Goal: Manage account settings

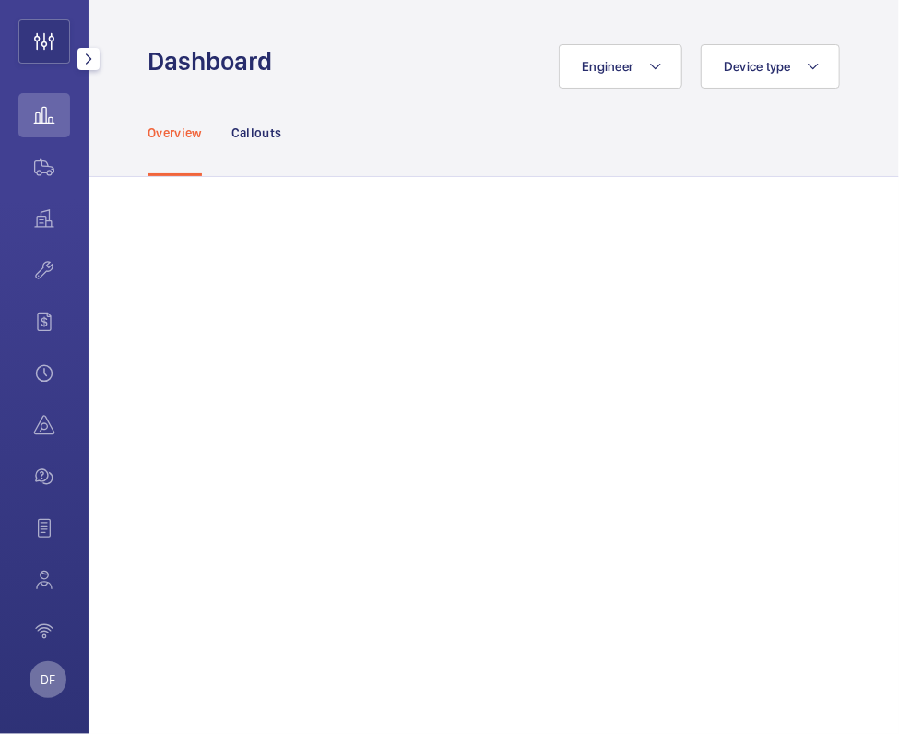
scroll to position [107, 0]
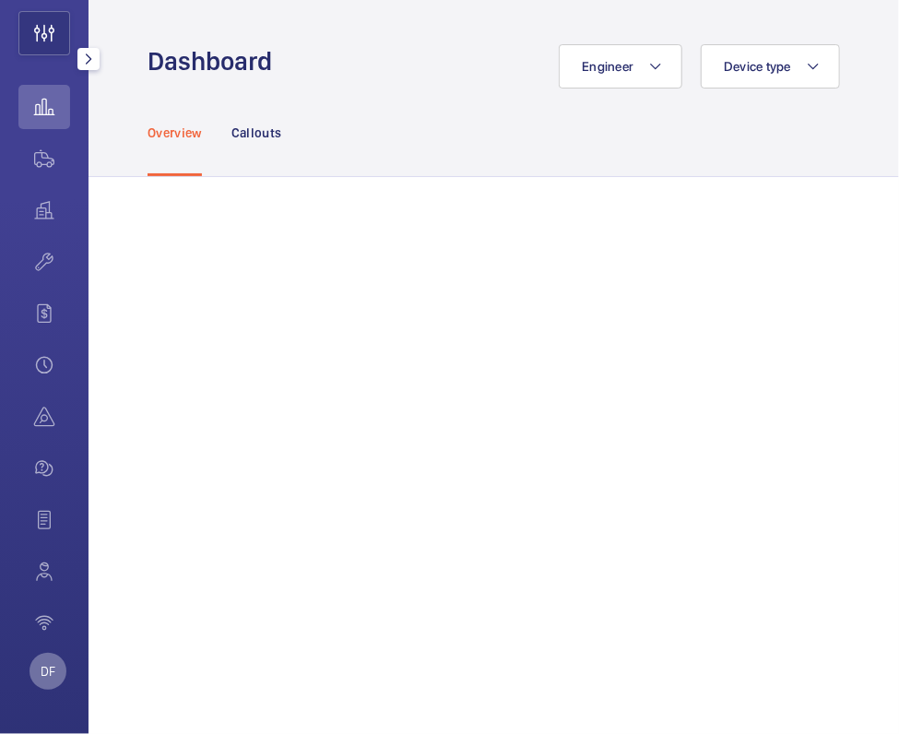
click at [44, 677] on p "DF" at bounding box center [48, 671] width 15 height 18
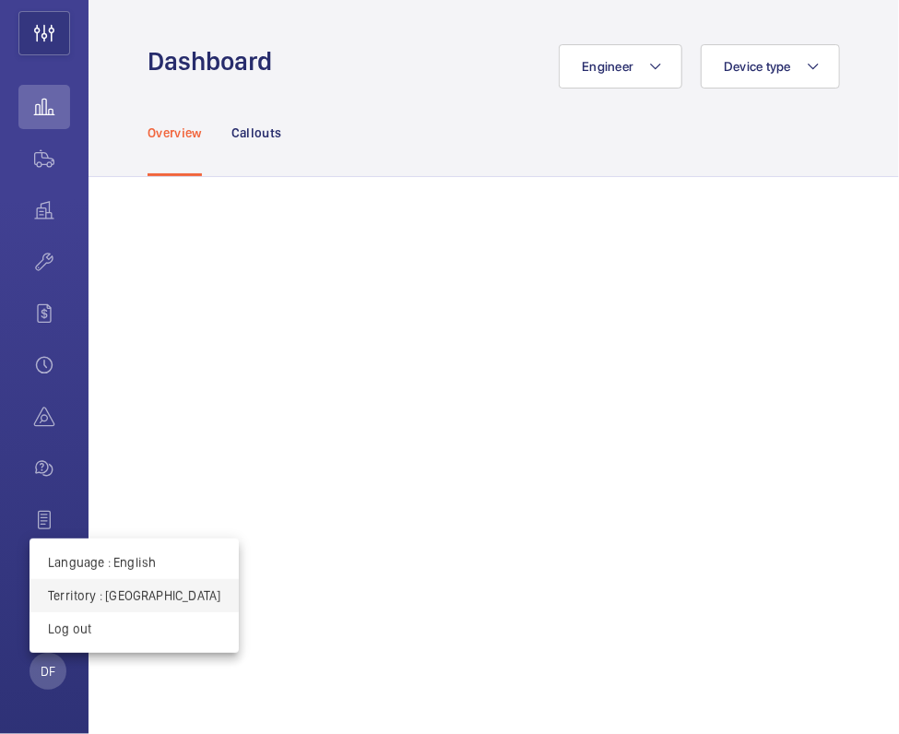
click at [100, 603] on p "Territory : United Kingdom" at bounding box center [134, 595] width 172 height 18
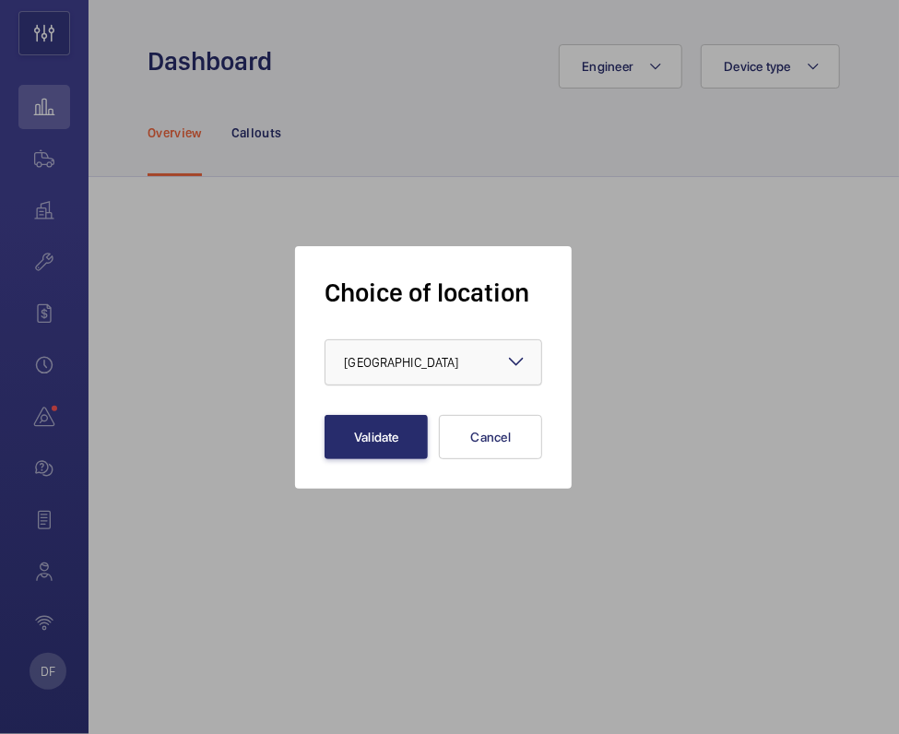
click at [420, 358] on span "[GEOGRAPHIC_DATA]" at bounding box center [401, 362] width 114 height 15
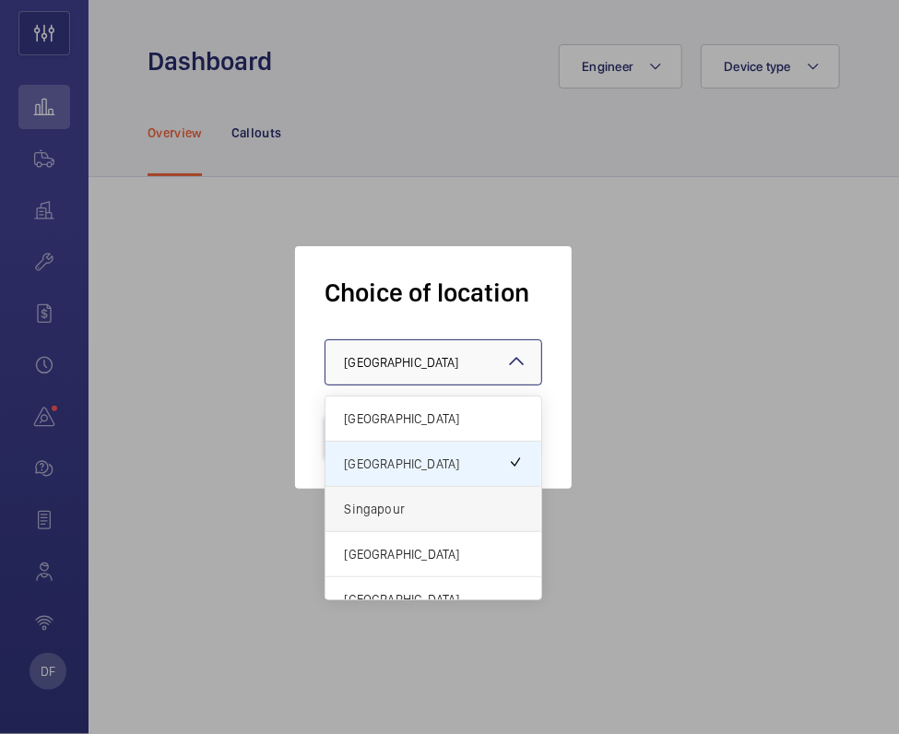
click at [372, 505] on span "Singapour" at bounding box center [433, 509] width 179 height 18
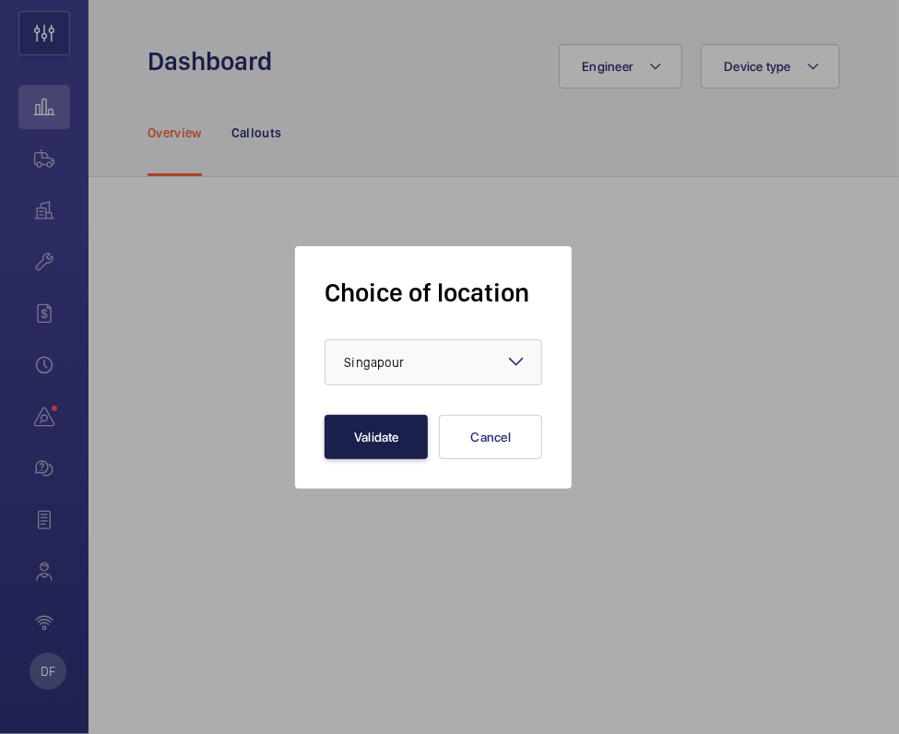
click at [361, 452] on button "Validate" at bounding box center [375, 437] width 103 height 44
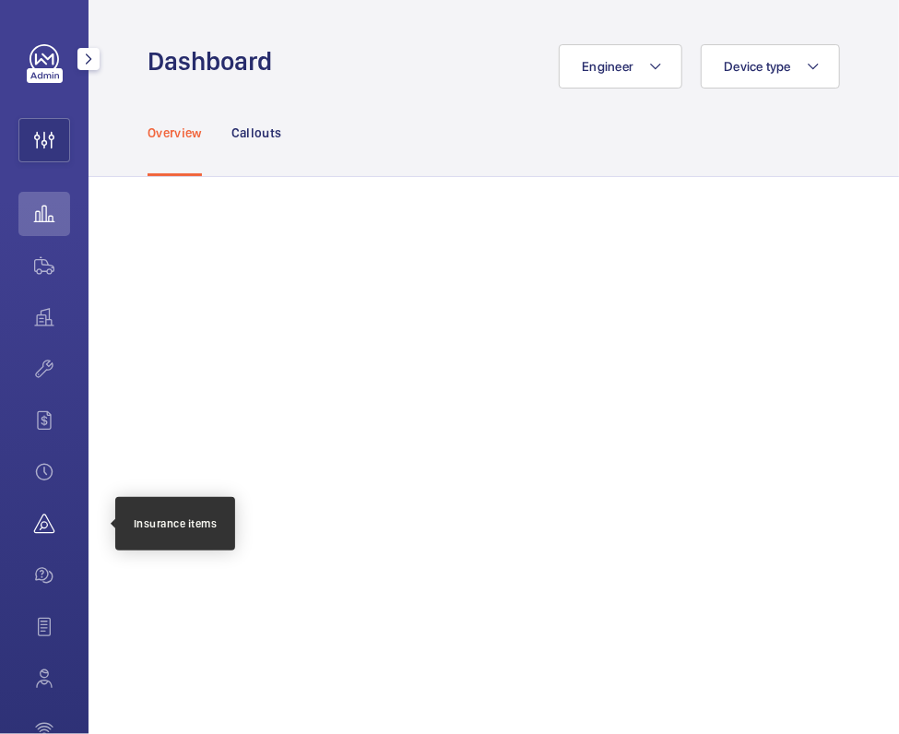
click at [48, 529] on wm-front-icon-button at bounding box center [44, 523] width 52 height 44
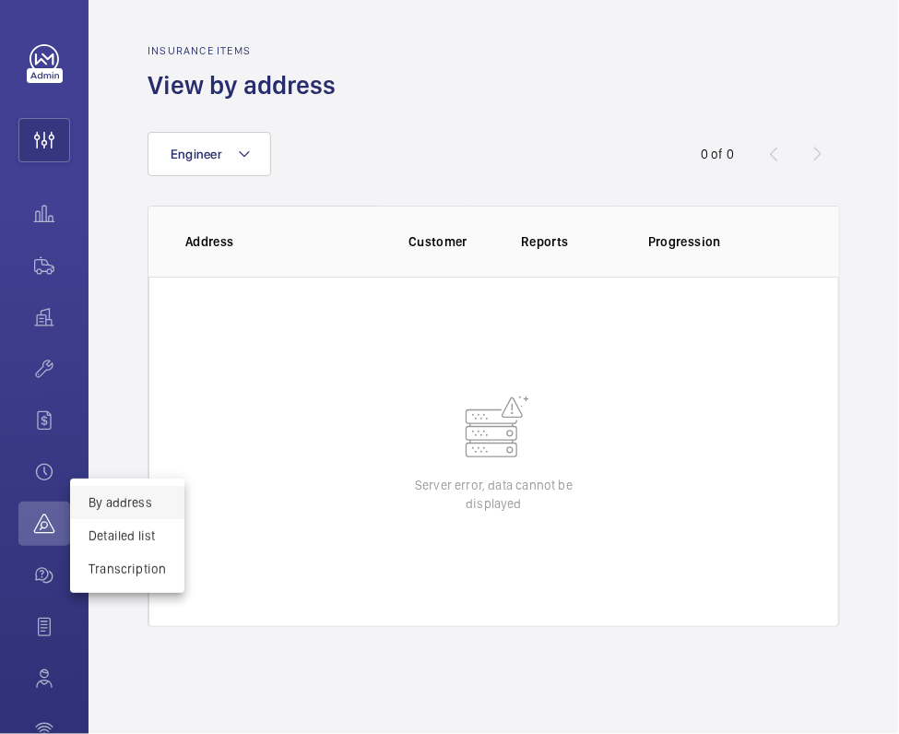
click at [92, 700] on div at bounding box center [449, 367] width 899 height 734
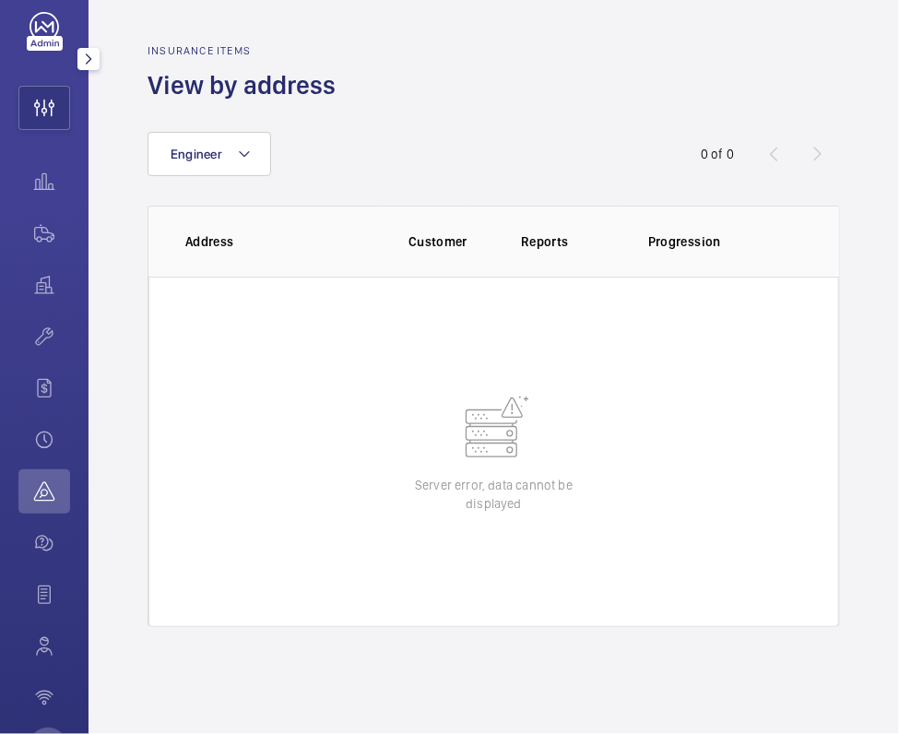
scroll to position [107, 0]
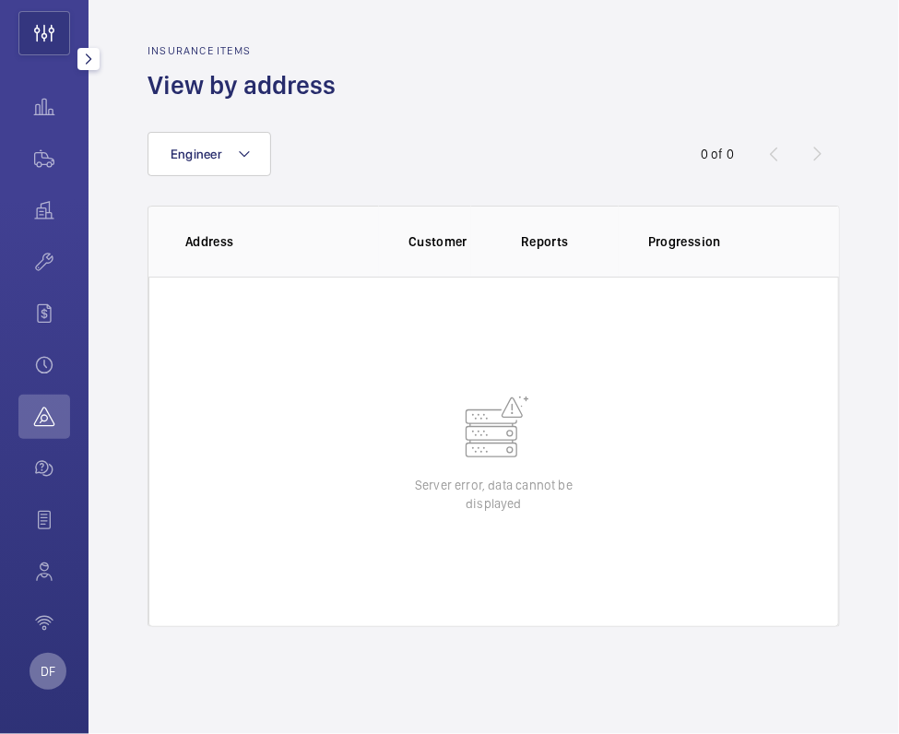
click at [67, 675] on div "DF" at bounding box center [44, 367] width 88 height 734
click at [59, 671] on div "DF" at bounding box center [47, 671] width 37 height 37
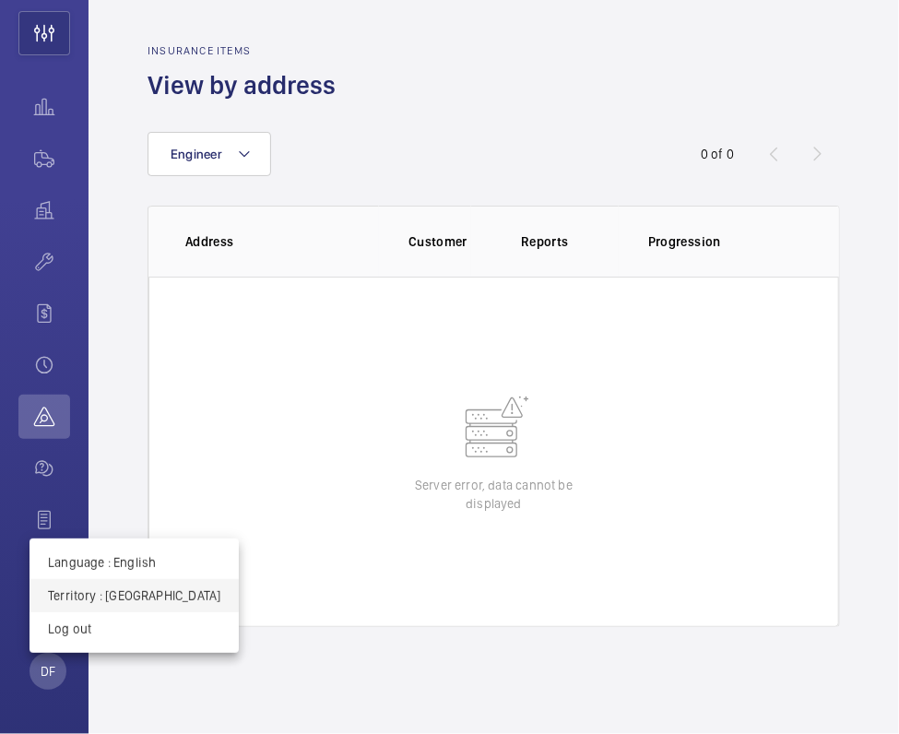
click at [101, 584] on button "Territory : [GEOGRAPHIC_DATA]" at bounding box center [133, 595] width 209 height 33
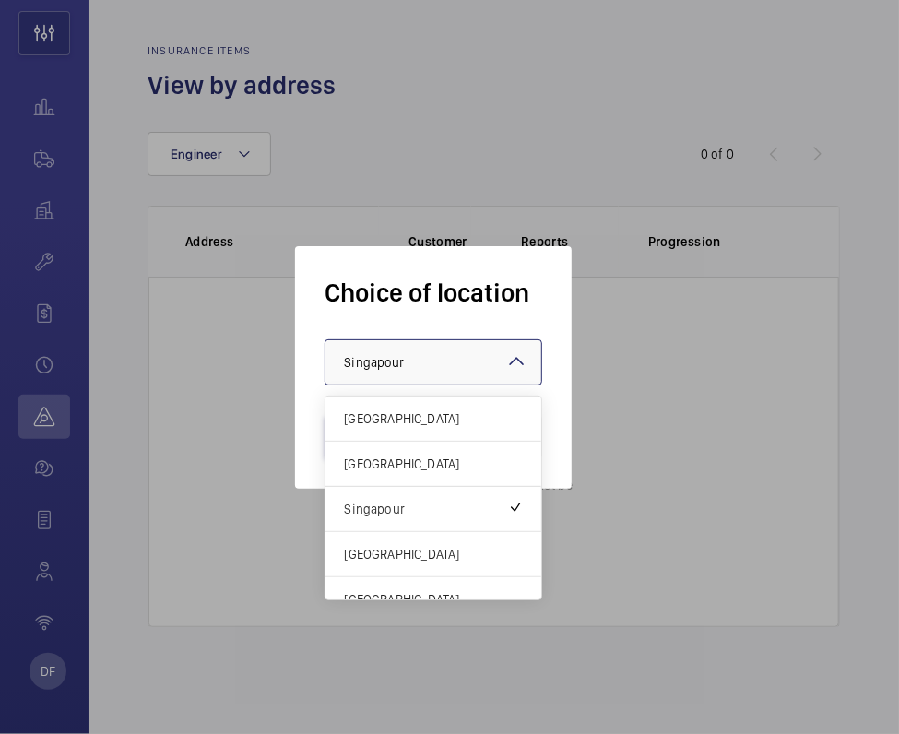
click at [468, 352] on div at bounding box center [433, 362] width 216 height 44
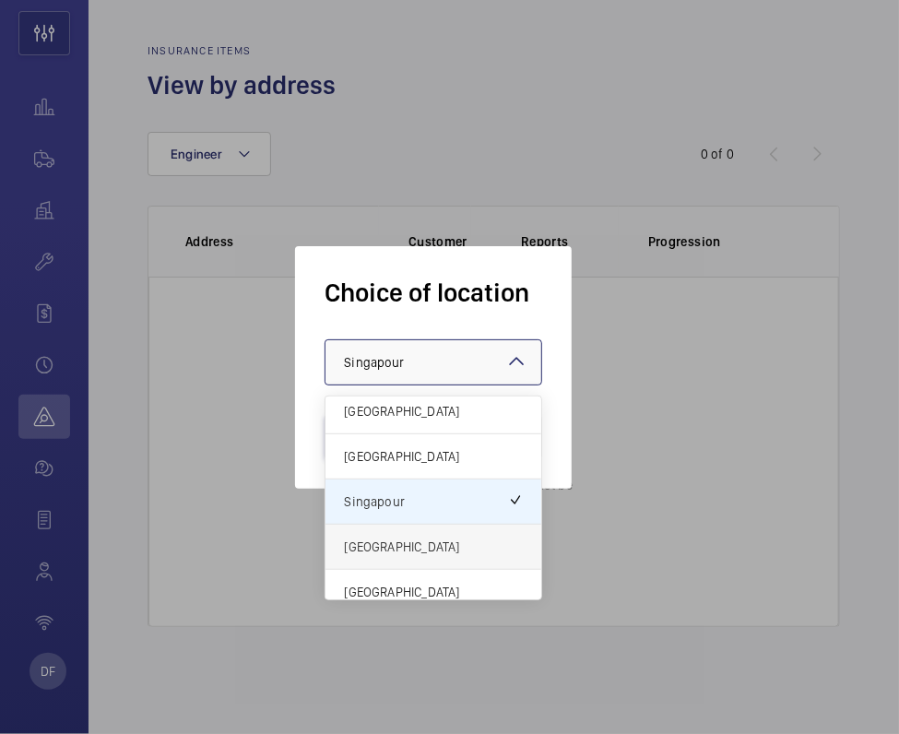
scroll to position [20, 0]
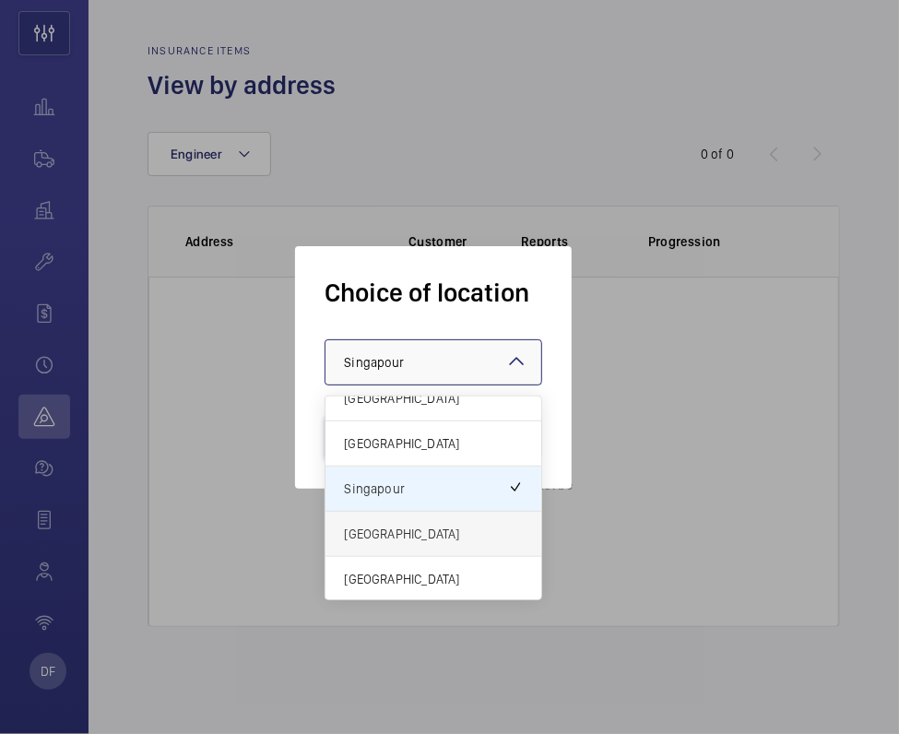
click at [413, 529] on span "[GEOGRAPHIC_DATA]" at bounding box center [433, 533] width 179 height 18
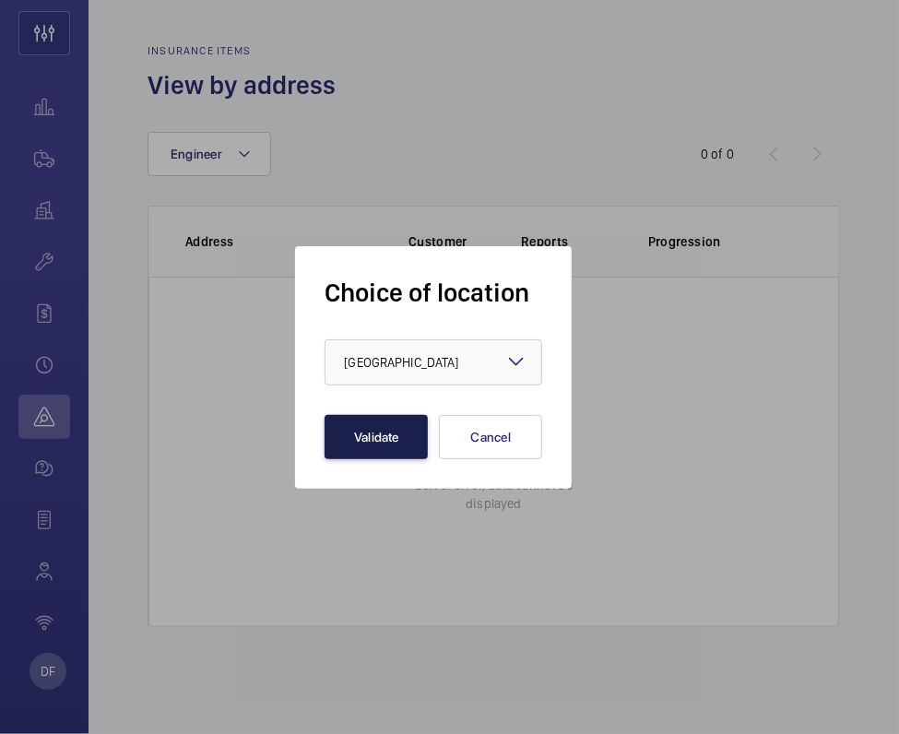
click at [389, 447] on button "Validate" at bounding box center [375, 437] width 103 height 44
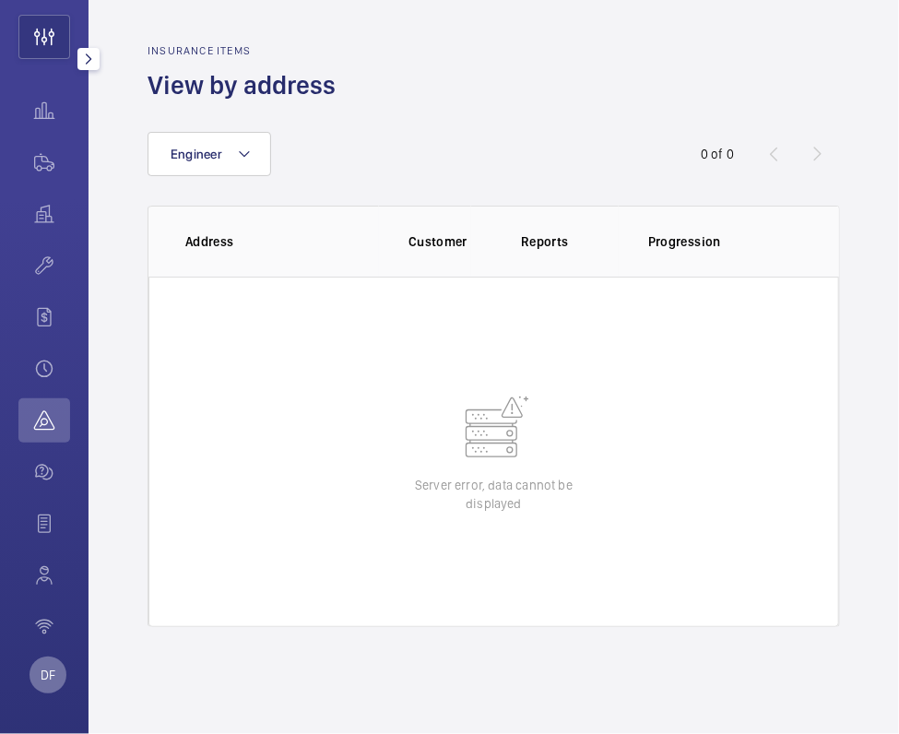
scroll to position [107, 0]
click at [49, 662] on p "DF" at bounding box center [48, 671] width 15 height 18
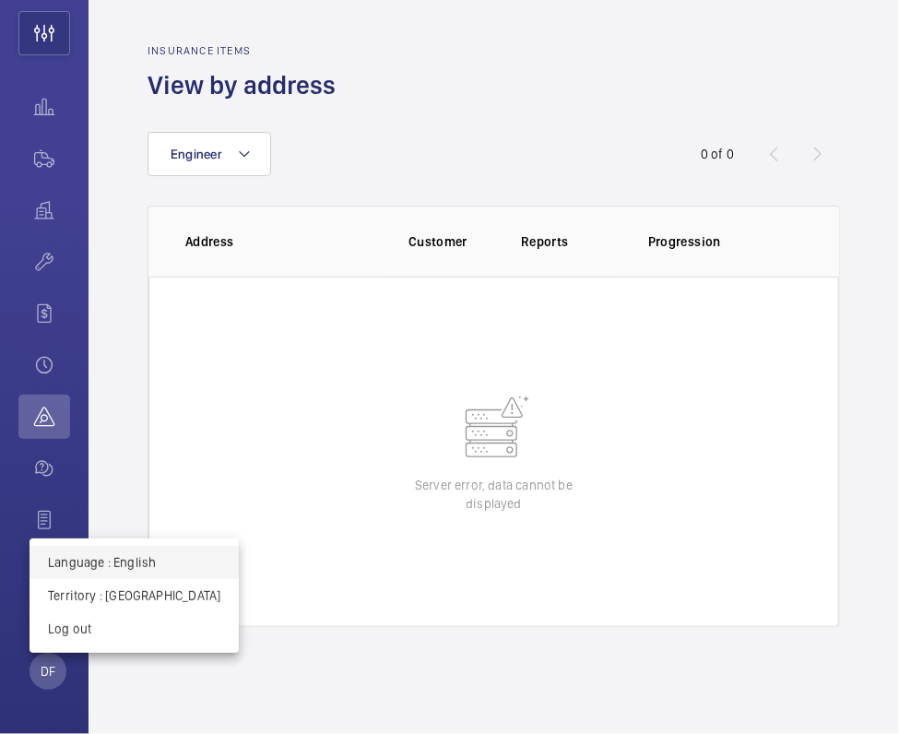
click at [109, 577] on button "Language : English" at bounding box center [133, 562] width 209 height 33
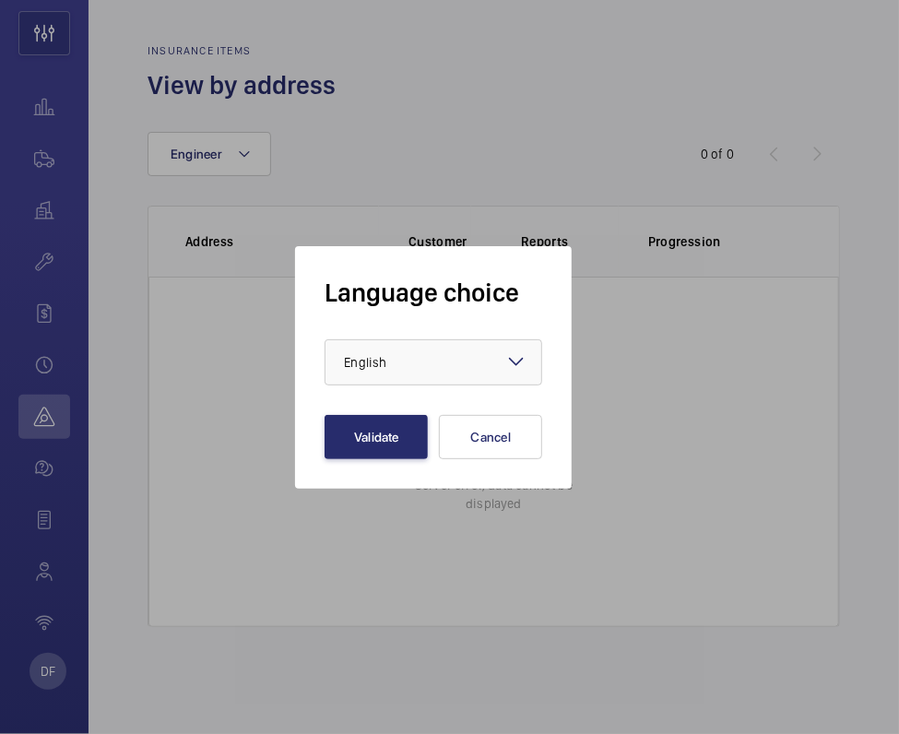
click at [552, 435] on div "Language choice × English × Validate Cancel" at bounding box center [433, 367] width 277 height 242
click at [512, 447] on button "Cancel" at bounding box center [490, 437] width 103 height 44
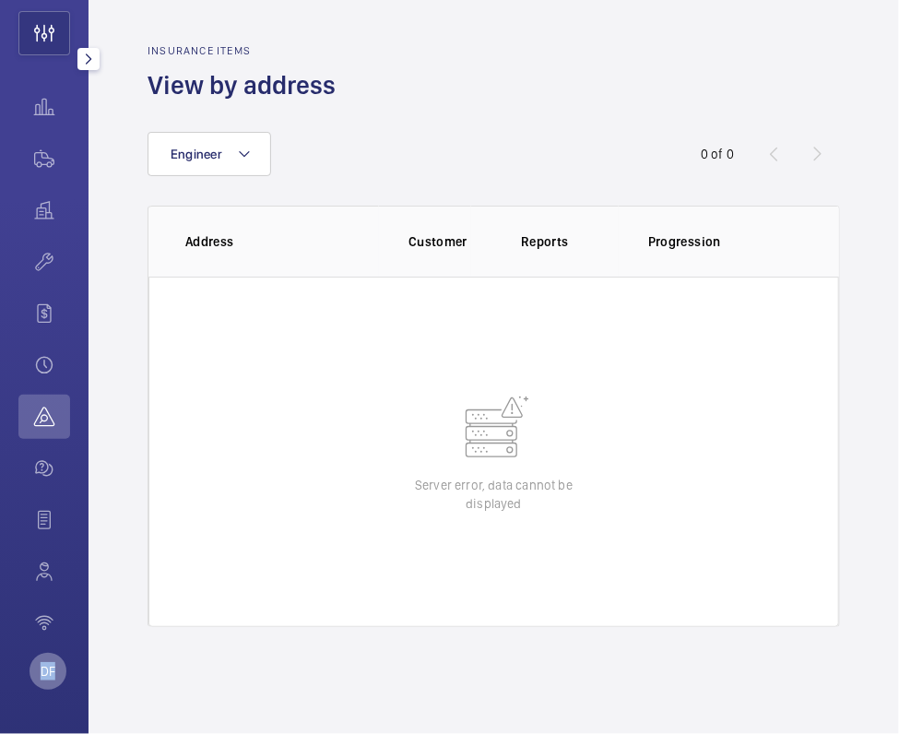
click at [54, 675] on div "DF" at bounding box center [47, 671] width 37 height 37
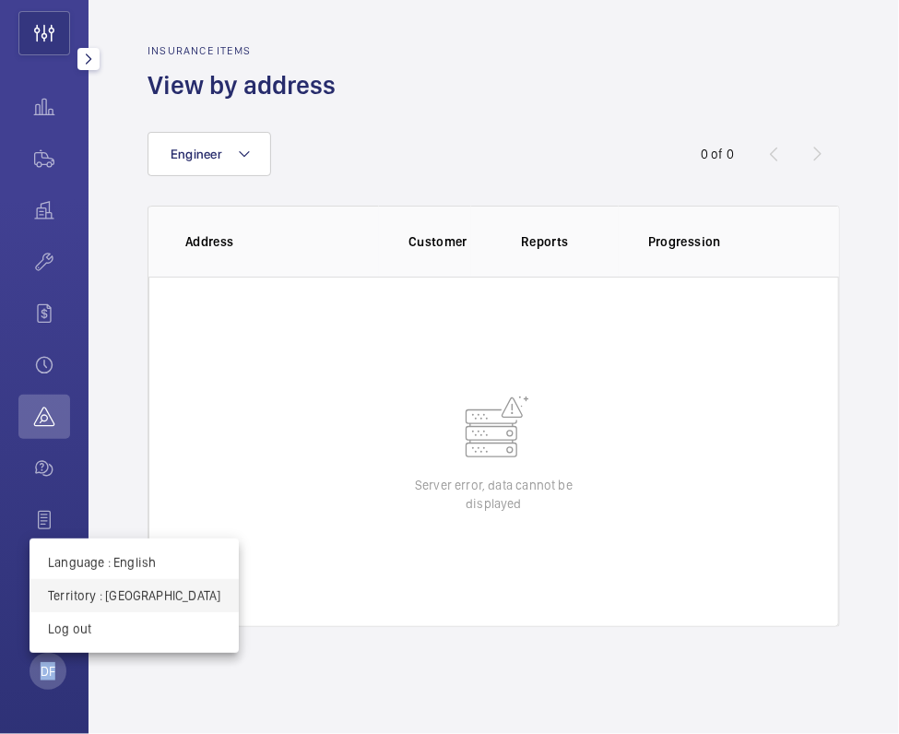
click at [140, 584] on button "Territory : Hong Kong" at bounding box center [133, 595] width 209 height 33
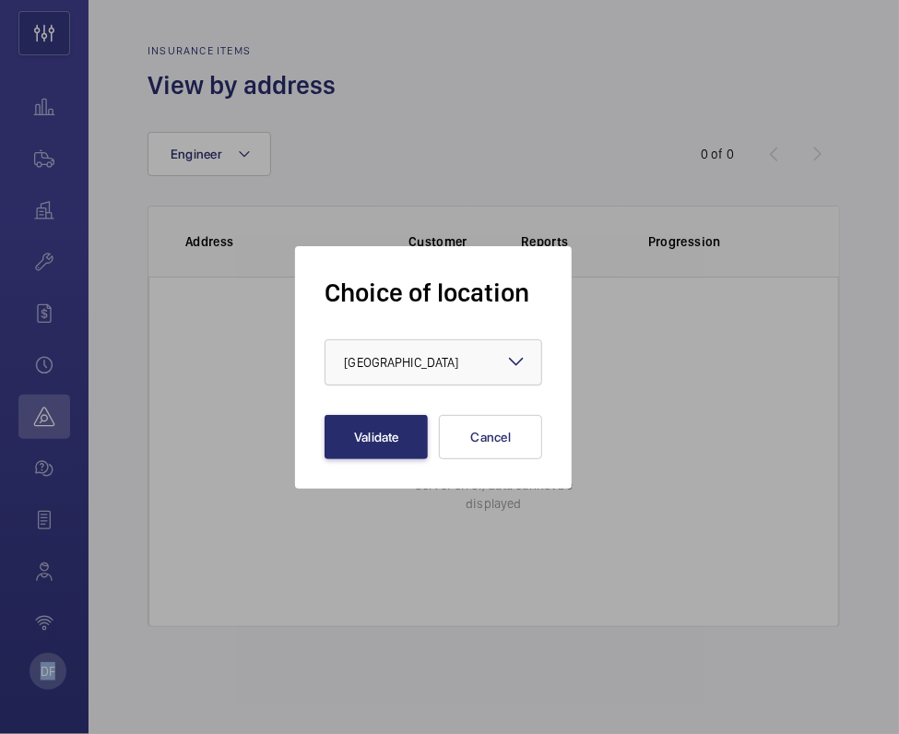
click at [383, 365] on span "[GEOGRAPHIC_DATA]" at bounding box center [401, 362] width 114 height 15
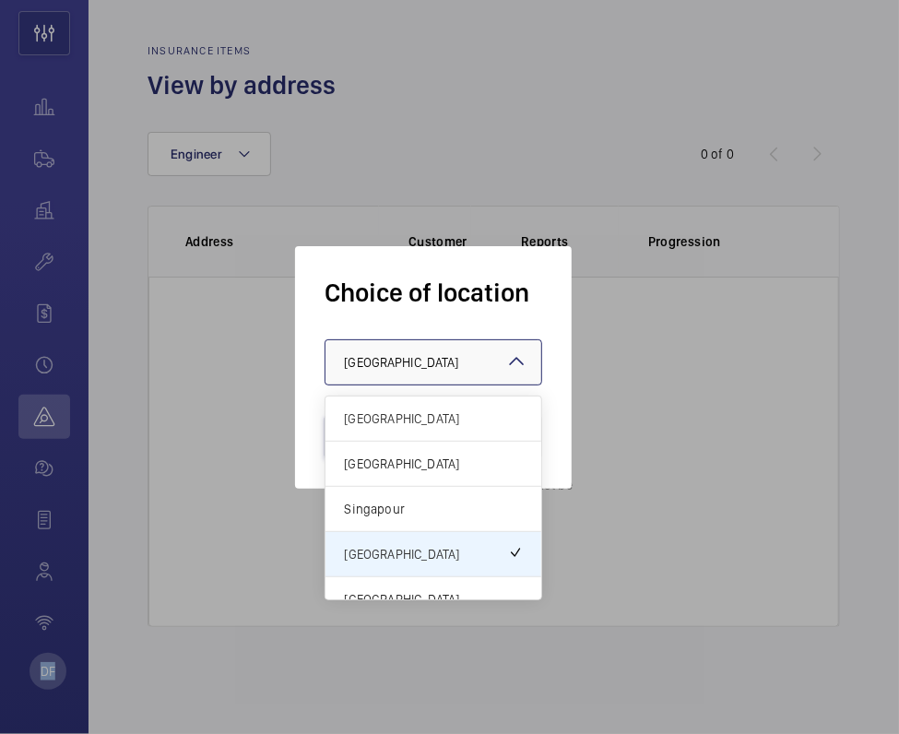
click at [402, 424] on span "[GEOGRAPHIC_DATA]" at bounding box center [433, 418] width 179 height 18
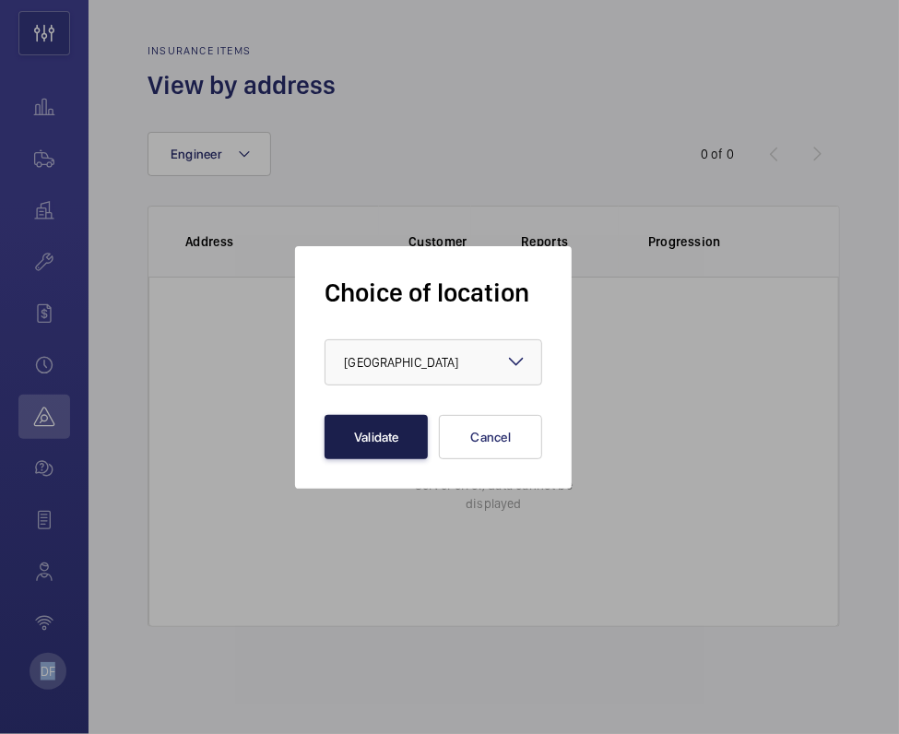
click at [398, 429] on button "Validate" at bounding box center [375, 437] width 103 height 44
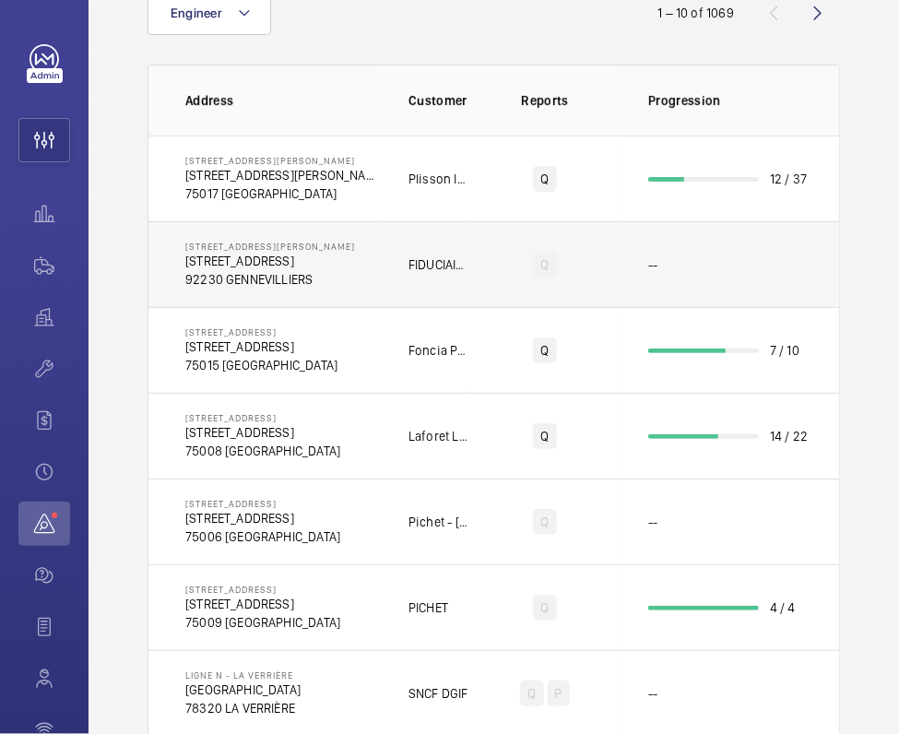
scroll to position [307, 0]
